Goal: Use online tool/utility: Utilize a website feature to perform a specific function

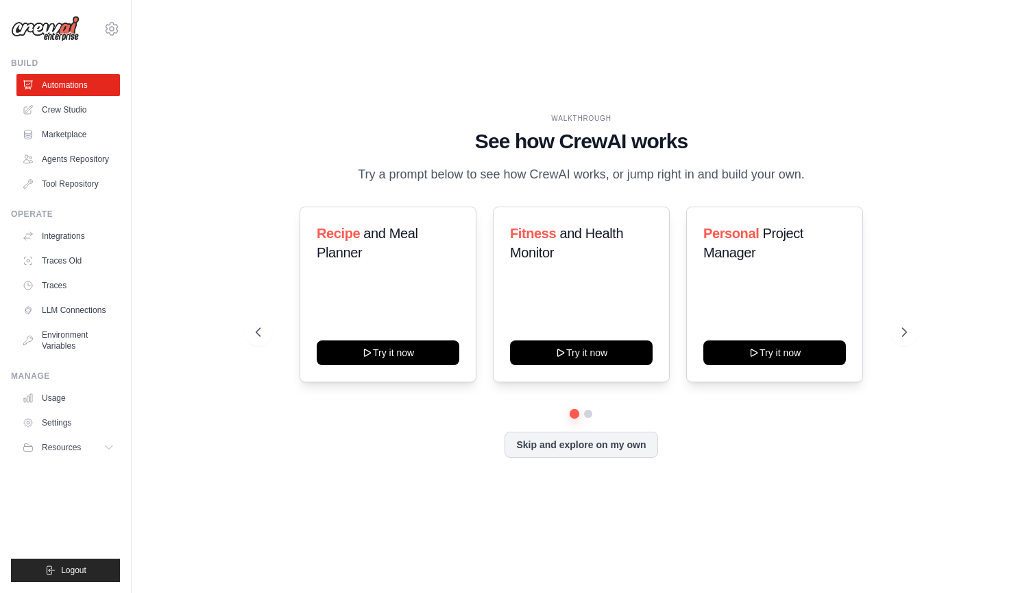
click at [422, 106] on div "WALKTHROUGH See how [PERSON_NAME] works Try a prompt below to see how [PERSON_N…" at bounding box center [582, 296] width 856 height 565
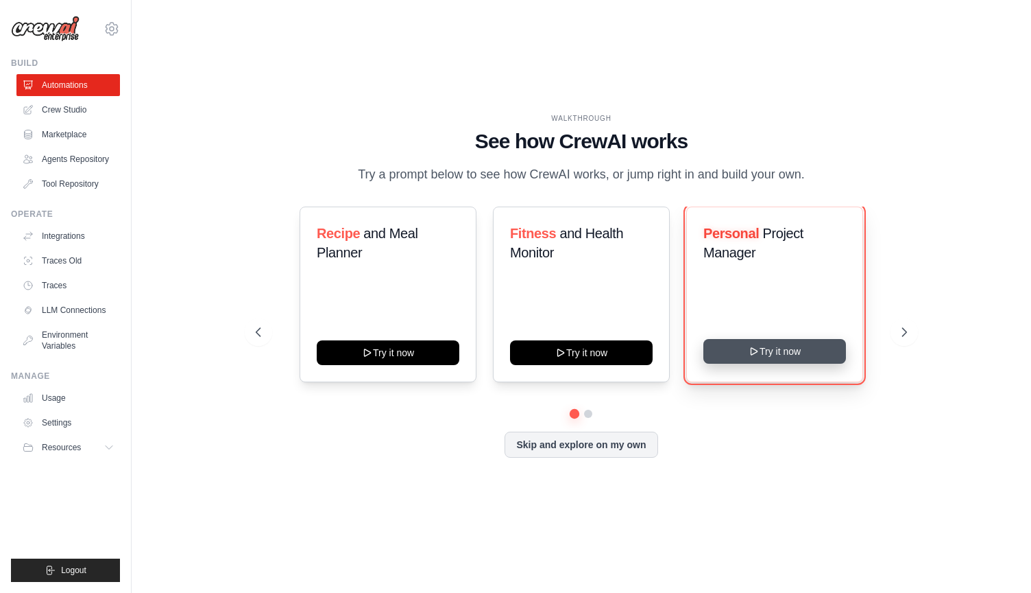
click at [778, 353] on button "Try it now" at bounding box center [775, 351] width 143 height 25
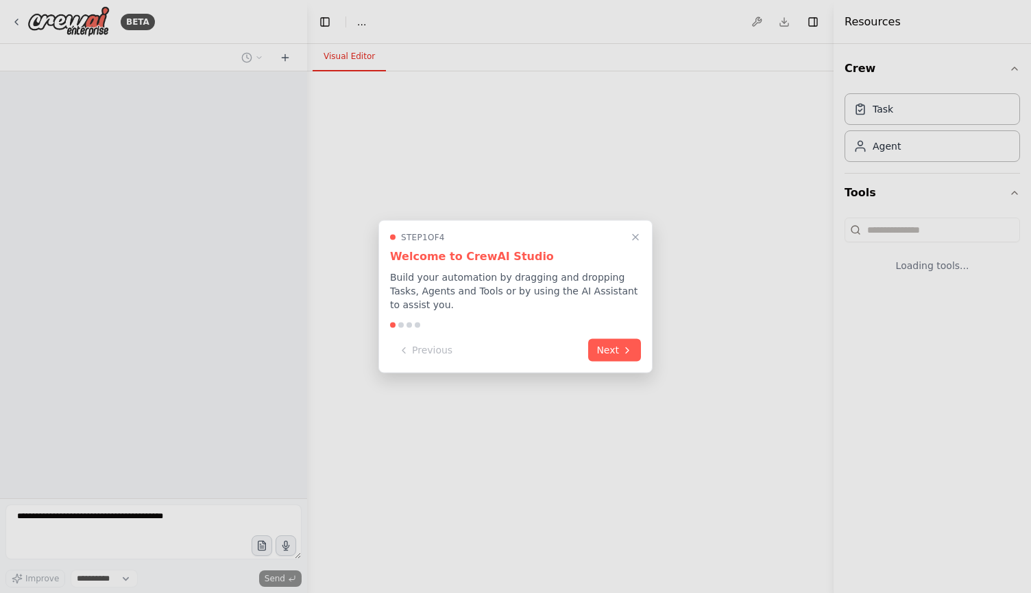
select select "****"
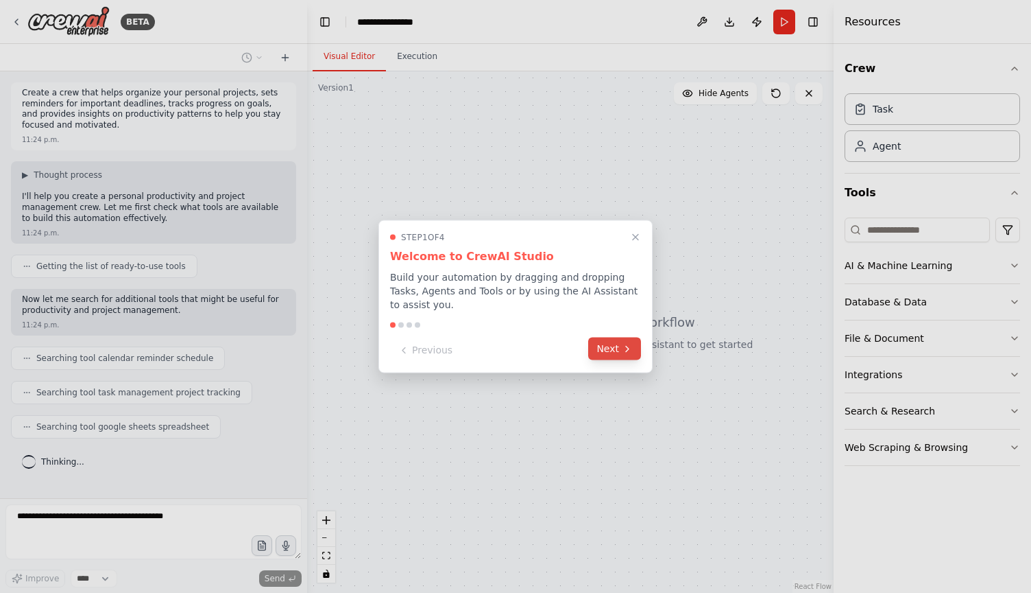
click at [615, 346] on button "Next" at bounding box center [614, 348] width 53 height 23
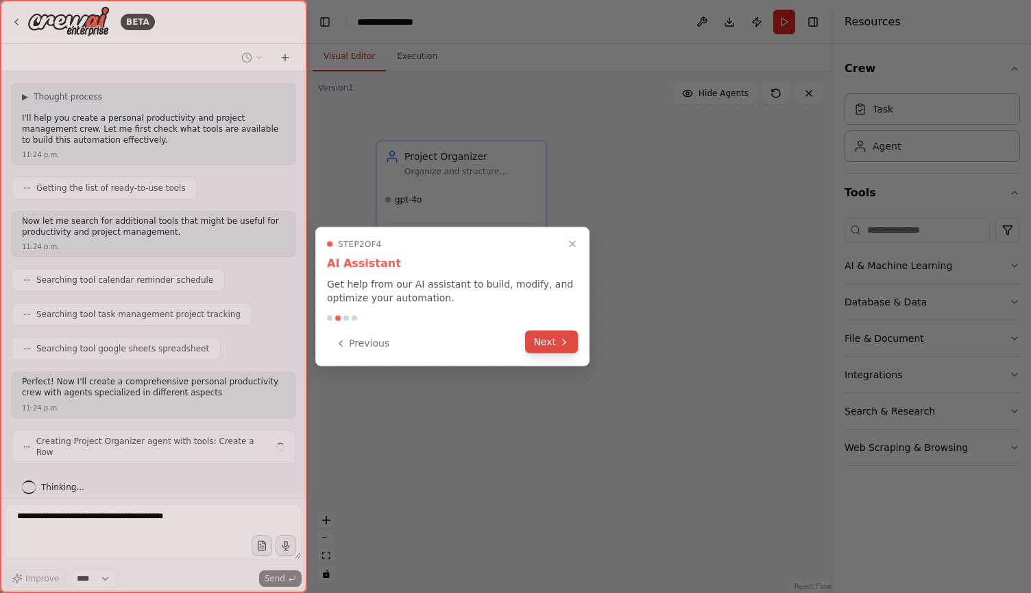
scroll to position [89, 0]
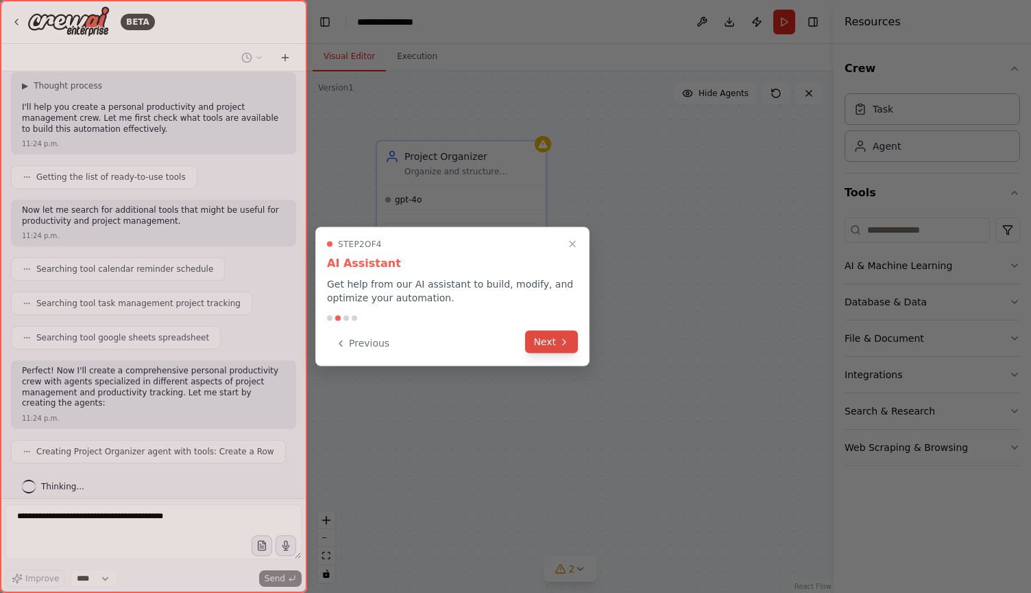
click at [573, 344] on button "Next" at bounding box center [551, 342] width 53 height 23
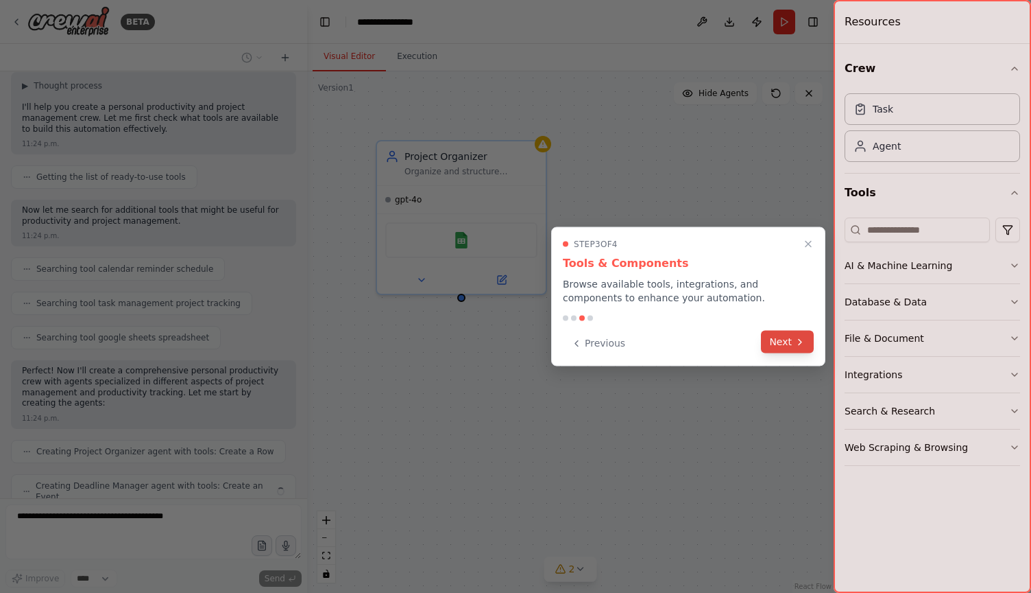
click at [797, 333] on button "Next" at bounding box center [787, 342] width 53 height 23
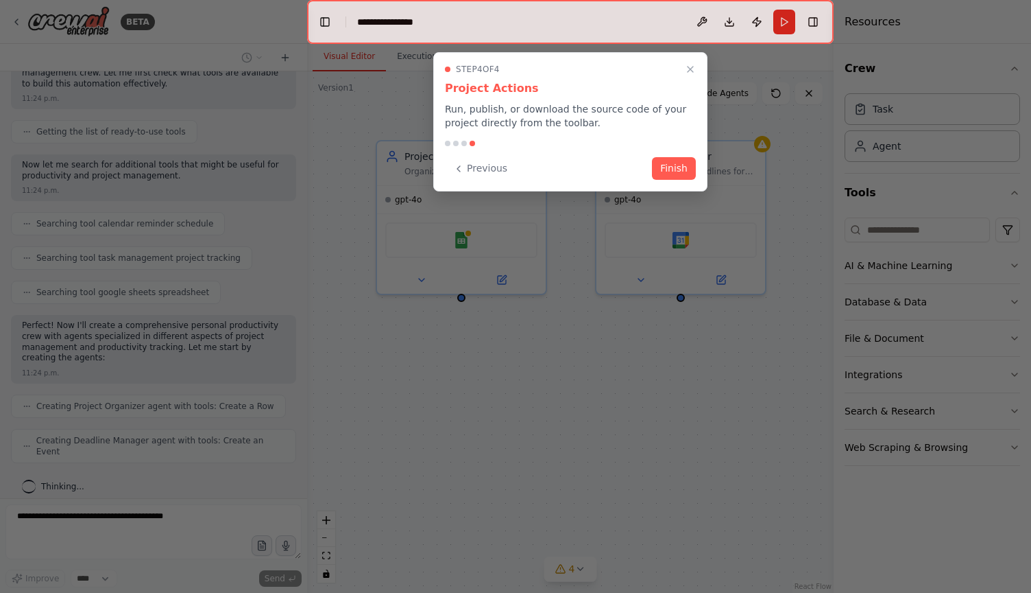
scroll to position [123, 0]
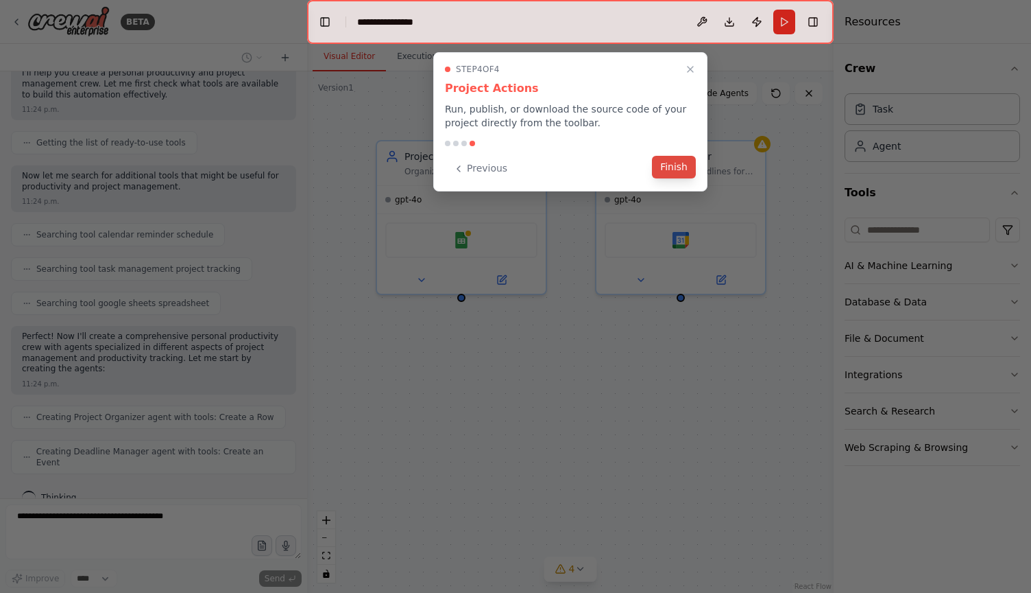
click at [678, 163] on button "Finish" at bounding box center [674, 167] width 44 height 23
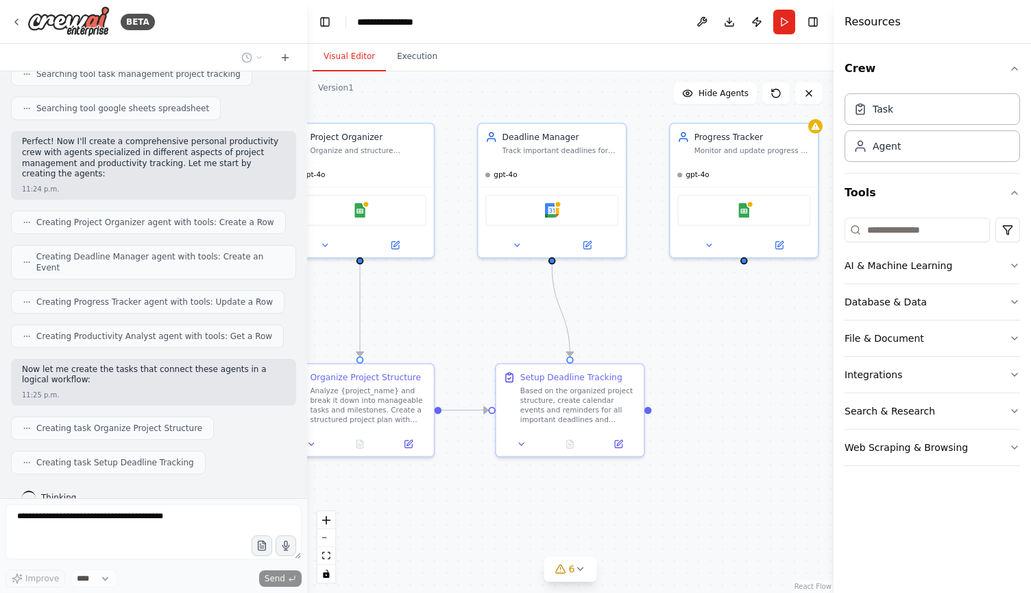
scroll to position [353, 0]
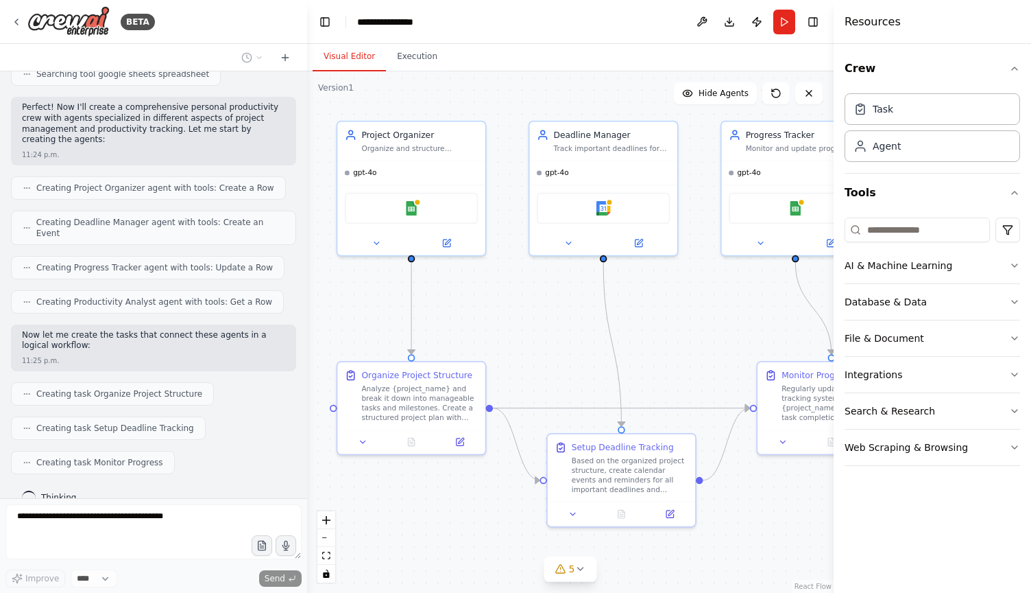
drag, startPoint x: 789, startPoint y: 353, endPoint x: 701, endPoint y: 303, distance: 101.3
click at [701, 304] on div ".deletable-edge-delete-btn { width: 20px; height: 20px; border: 0px solid #ffff…" at bounding box center [570, 331] width 527 height 521
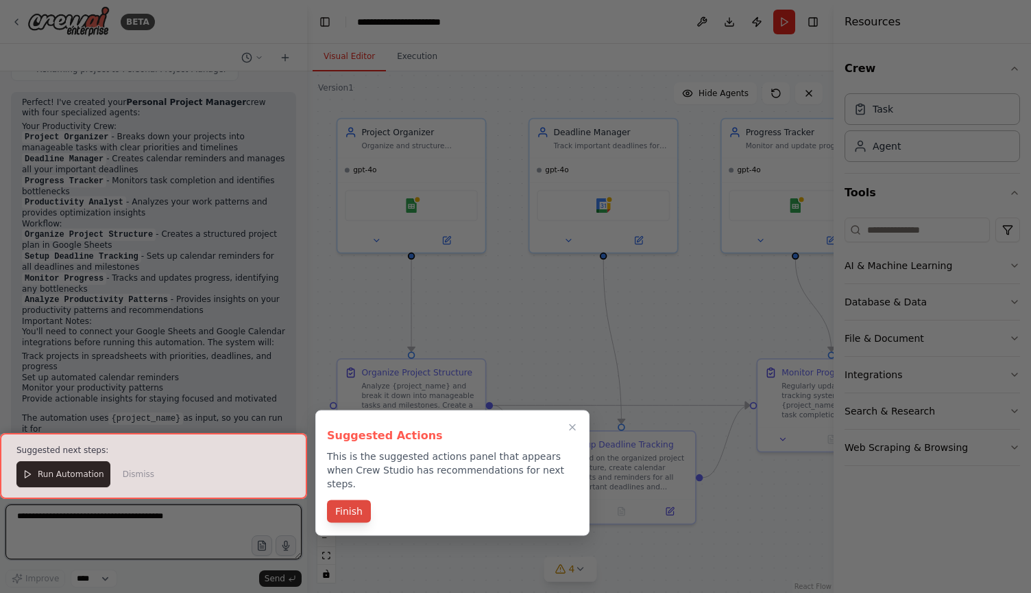
scroll to position [964, 0]
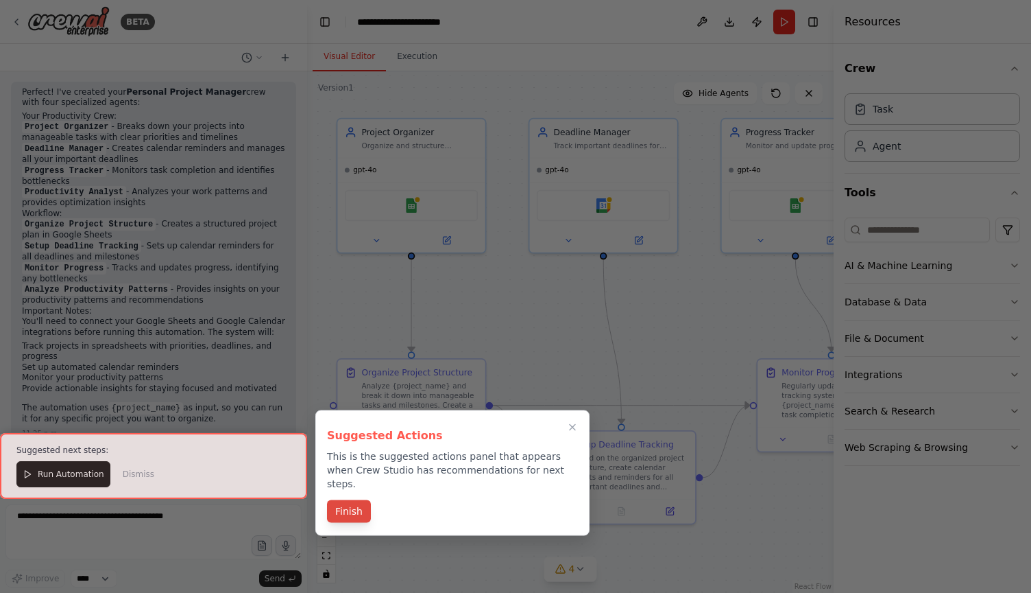
click at [357, 503] on button "Finish" at bounding box center [349, 511] width 44 height 23
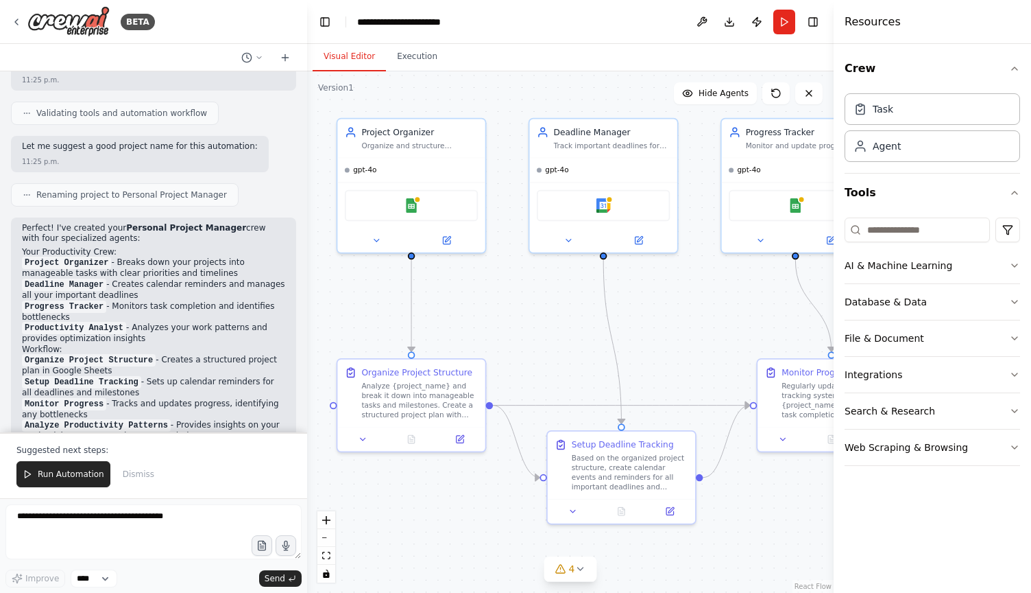
scroll to position [850, 0]
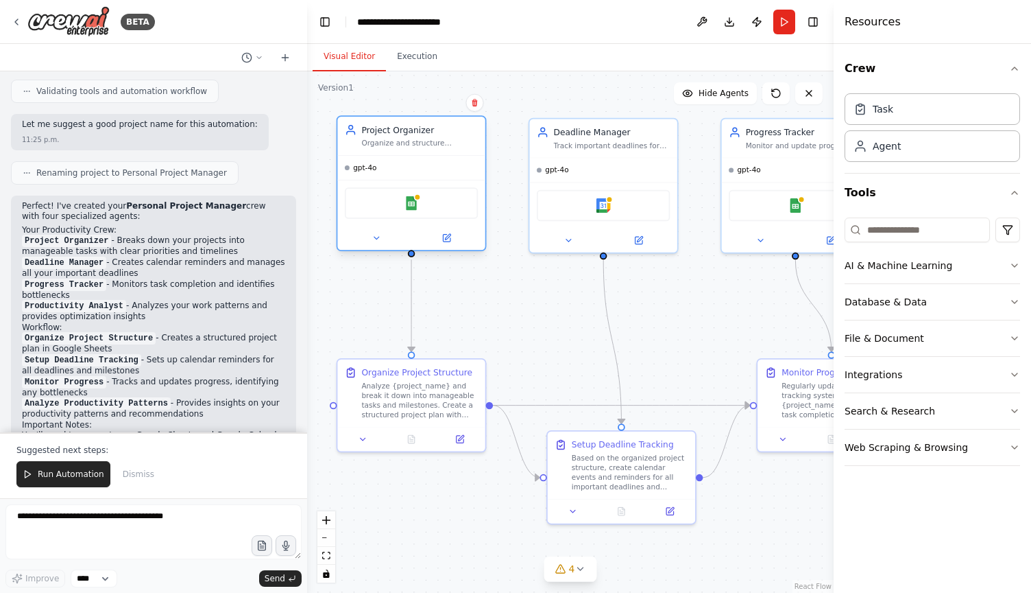
click at [413, 211] on div "Google Sheets" at bounding box center [411, 203] width 133 height 32
click at [449, 239] on icon at bounding box center [447, 239] width 8 height 8
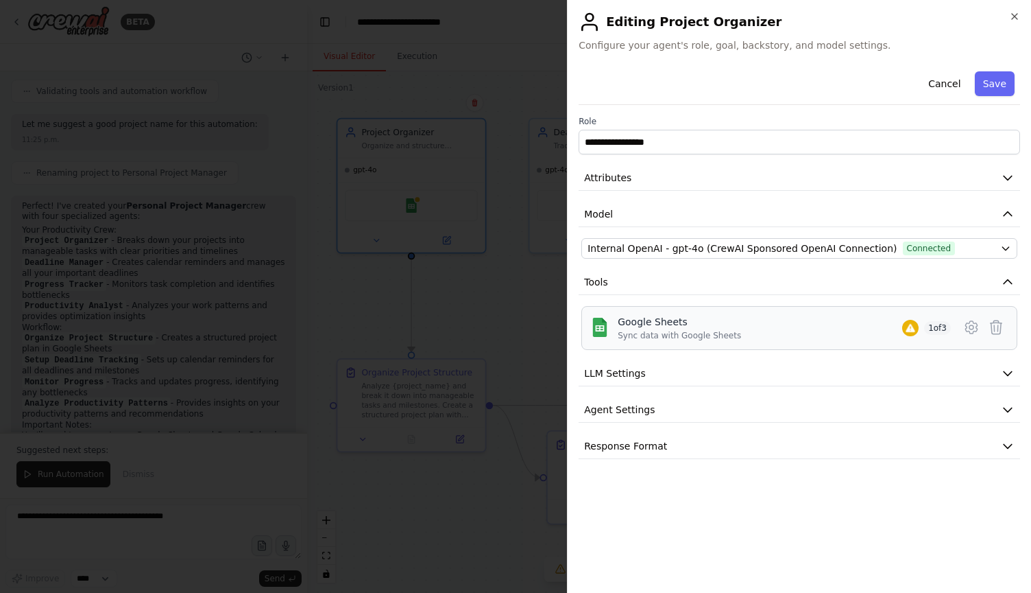
click at [689, 334] on div "Sync data with Google Sheets" at bounding box center [679, 335] width 123 height 11
click at [739, 383] on button "LLM Settings" at bounding box center [800, 373] width 442 height 25
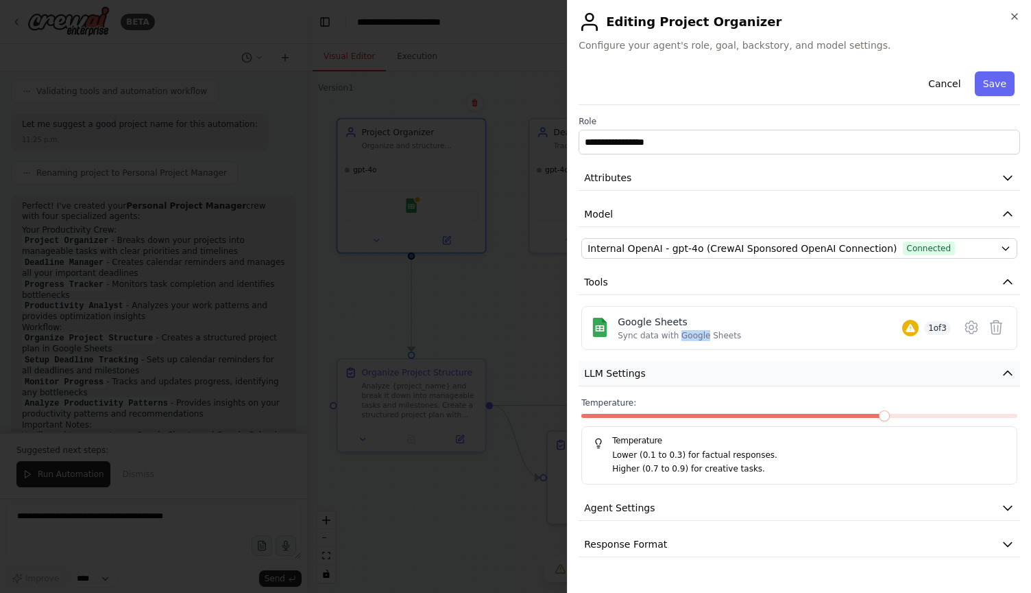
click at [739, 383] on button "LLM Settings" at bounding box center [800, 373] width 442 height 25
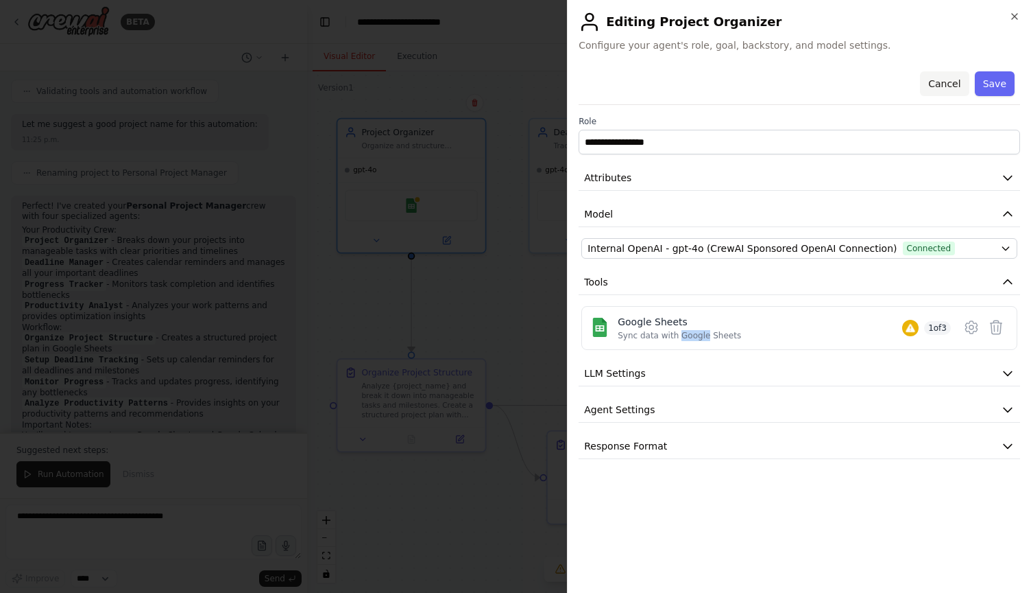
click at [945, 84] on button "Cancel" at bounding box center [944, 83] width 49 height 25
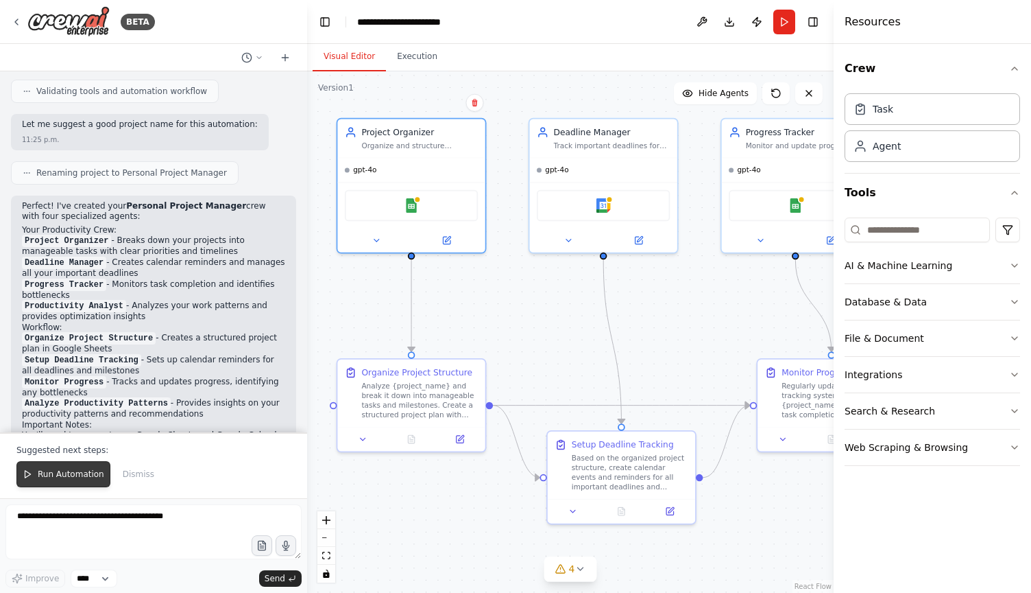
click at [91, 473] on span "Run Automation" at bounding box center [71, 473] width 67 height 11
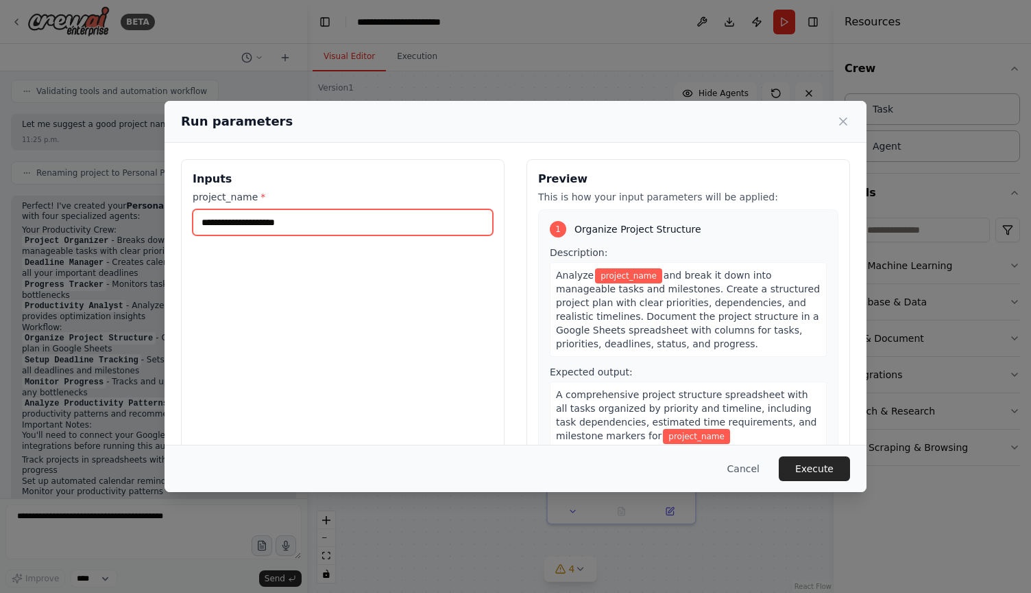
click at [342, 234] on input "project_name *" at bounding box center [343, 222] width 300 height 26
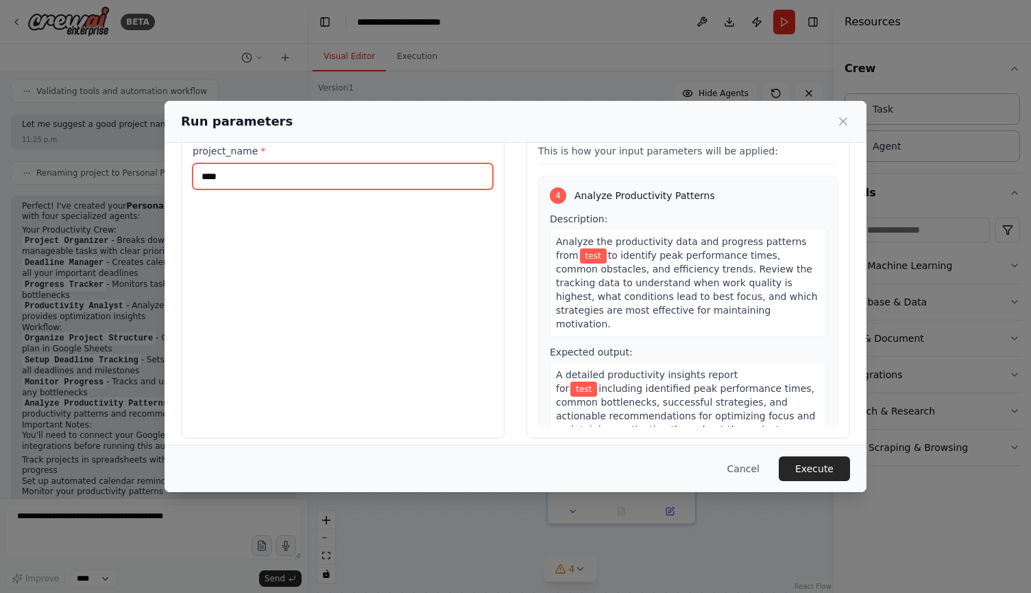
scroll to position [56, 0]
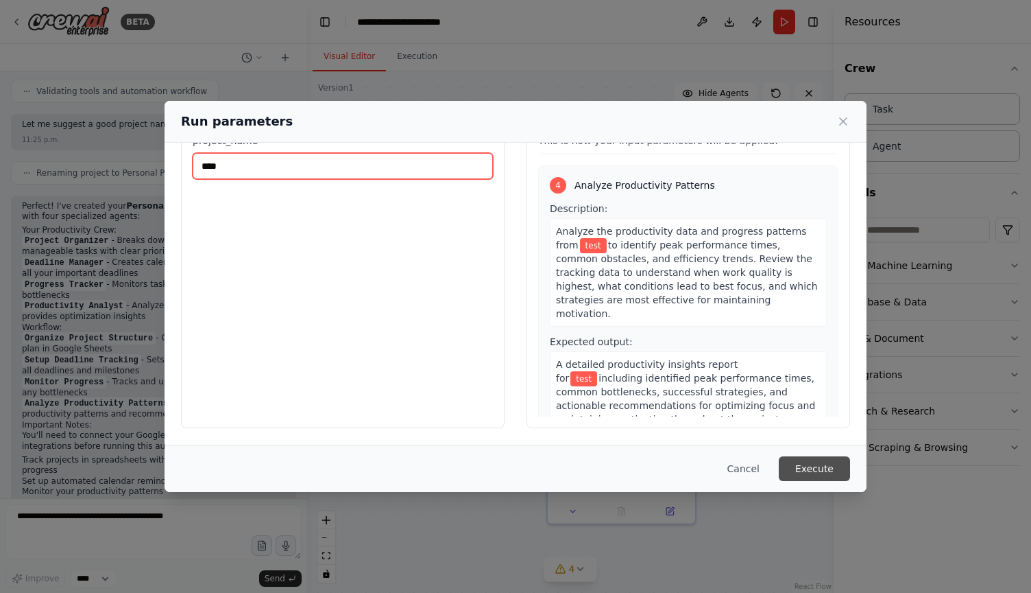
type input "****"
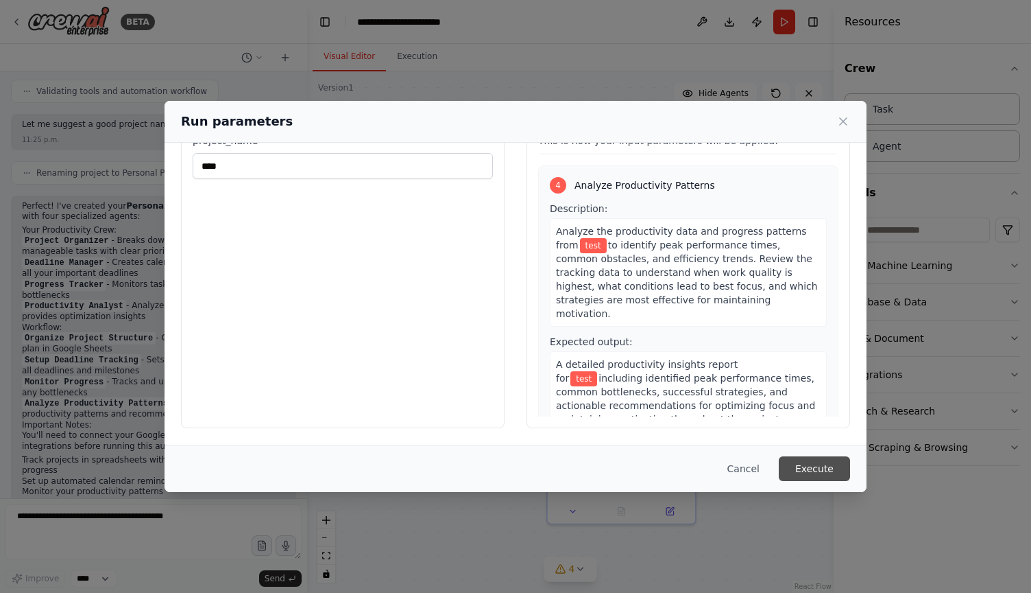
click at [831, 468] on button "Execute" at bounding box center [814, 468] width 71 height 25
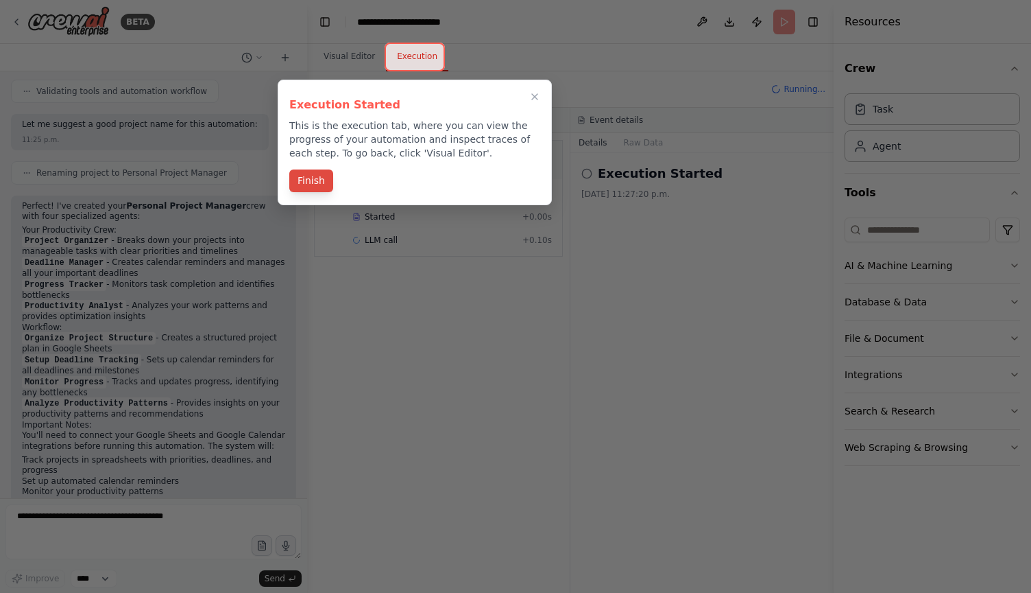
click at [323, 180] on button "Finish" at bounding box center [311, 180] width 44 height 23
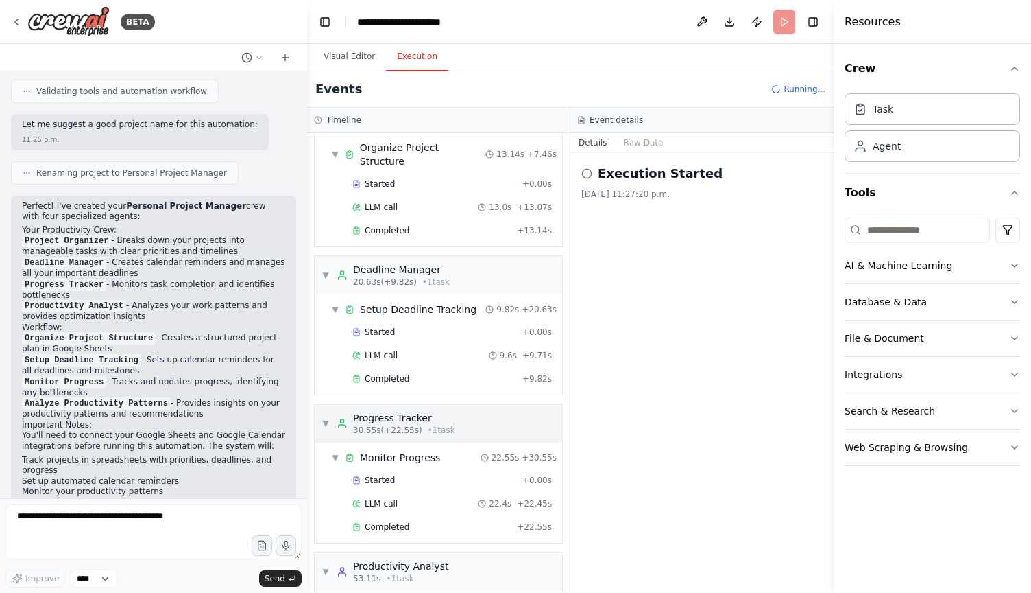
scroll to position [123, 0]
